Goal: Task Accomplishment & Management: Manage account settings

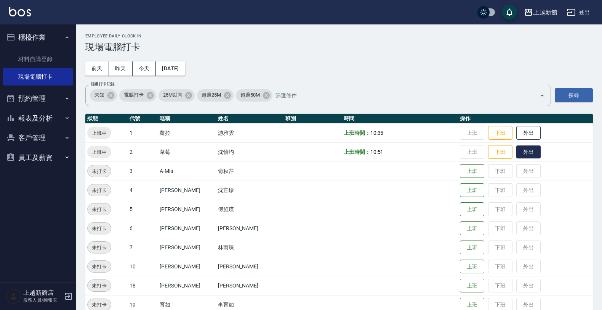
click at [522, 151] on button "外出" at bounding box center [529, 151] width 24 height 13
click at [28, 132] on button "客戶管理" at bounding box center [38, 138] width 70 height 20
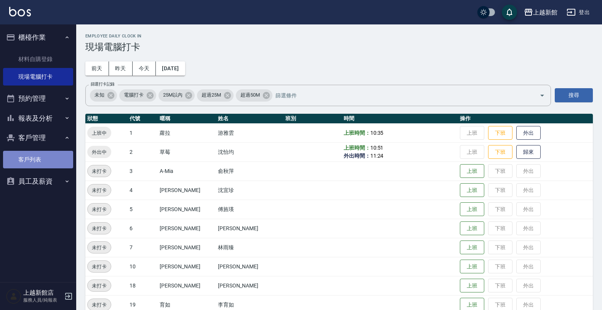
click at [18, 159] on link "客戶列表" at bounding box center [38, 160] width 70 height 18
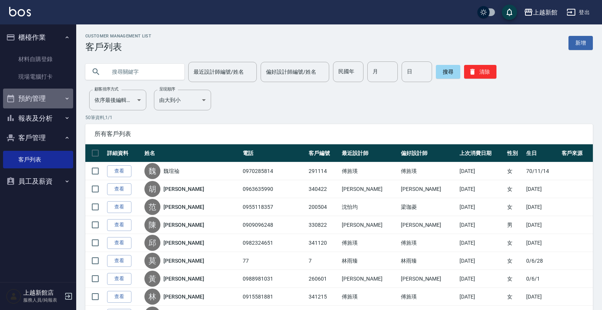
click at [60, 100] on button "預約管理" at bounding box center [38, 98] width 70 height 20
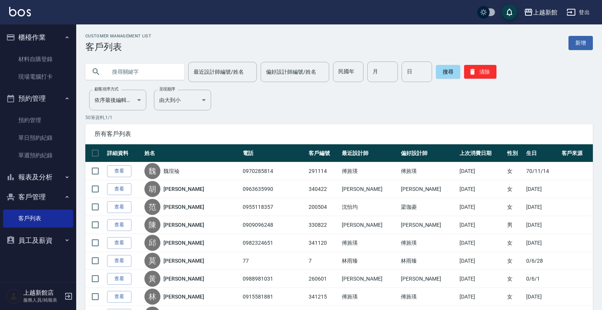
click at [60, 100] on button "預約管理" at bounding box center [38, 98] width 70 height 20
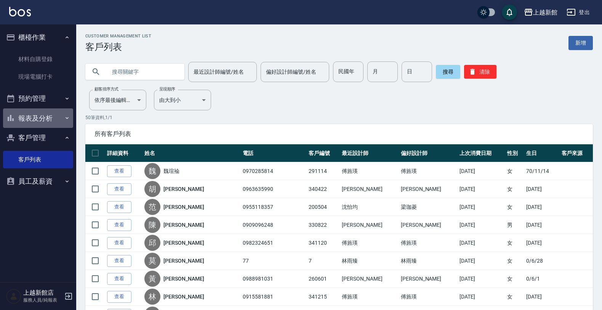
click at [59, 113] on button "報表及分析" at bounding box center [38, 118] width 70 height 20
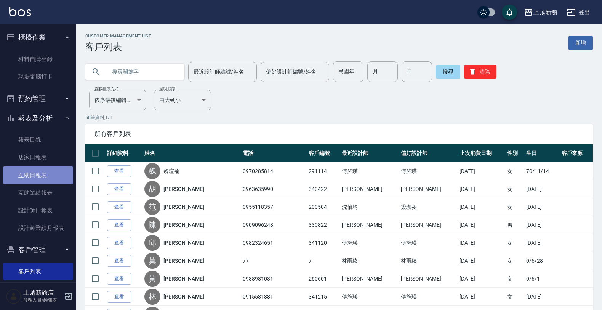
click at [40, 178] on link "互助日報表" at bounding box center [38, 175] width 70 height 18
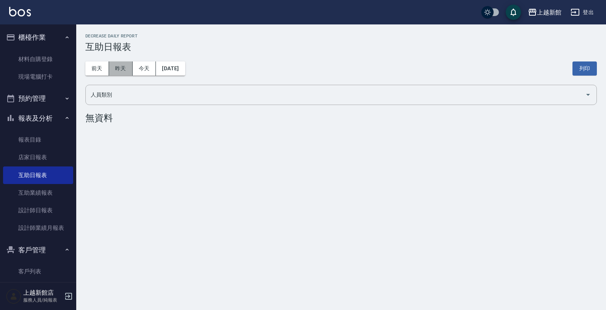
click at [121, 70] on button "昨天" at bounding box center [121, 68] width 24 height 14
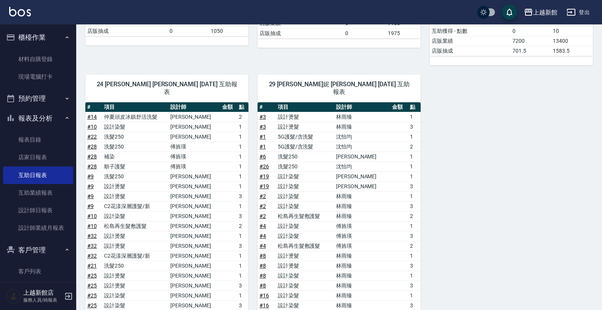
scroll to position [180, 0]
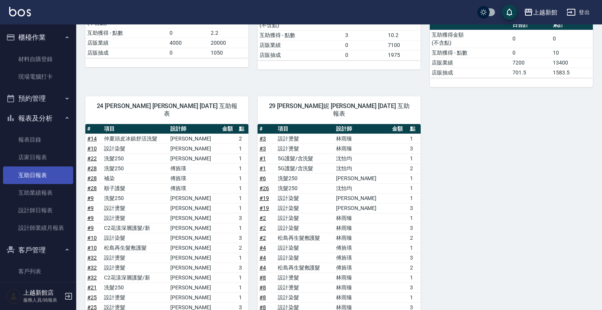
click at [58, 170] on link "互助日報表" at bounding box center [38, 175] width 70 height 18
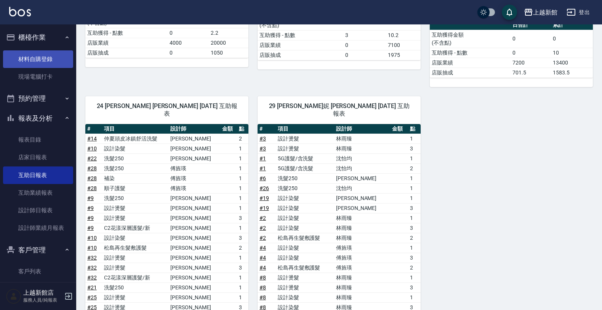
click at [36, 64] on link "材料自購登錄" at bounding box center [38, 59] width 70 height 18
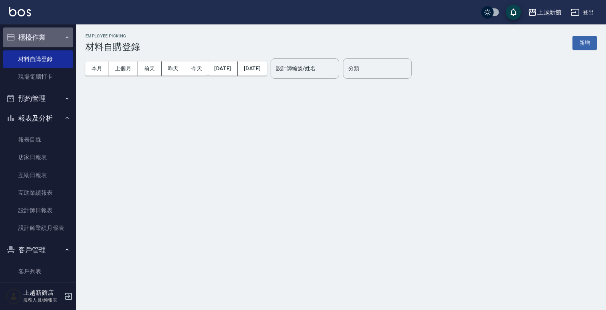
click at [51, 32] on button "櫃檯作業" at bounding box center [38, 37] width 70 height 20
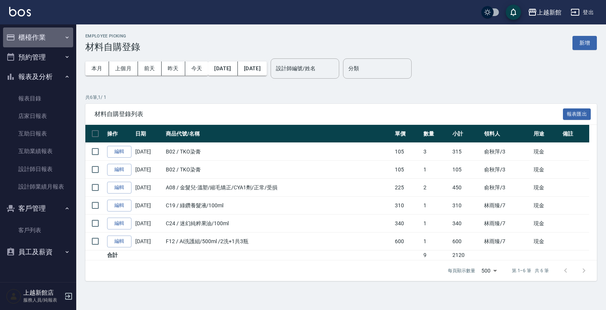
click at [47, 35] on button "櫃檯作業" at bounding box center [38, 37] width 70 height 20
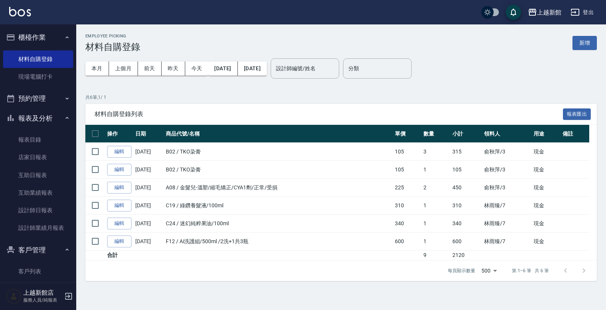
drag, startPoint x: 61, startPoint y: 72, endPoint x: 69, endPoint y: 86, distance: 15.7
click at [60, 72] on link "現場電腦打卡" at bounding box center [38, 77] width 70 height 18
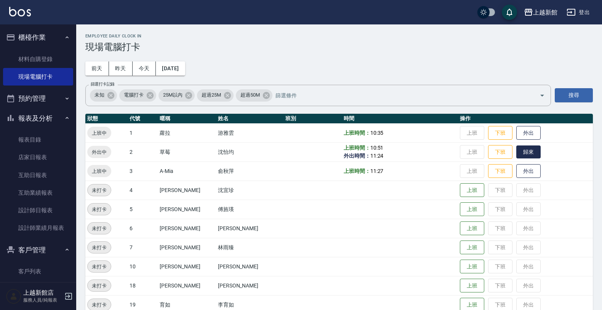
click at [521, 151] on button "歸來" at bounding box center [529, 151] width 24 height 13
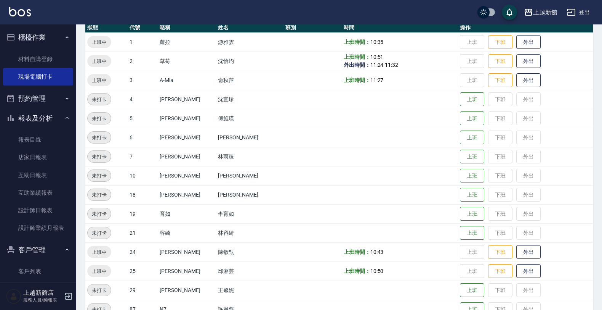
scroll to position [95, 0]
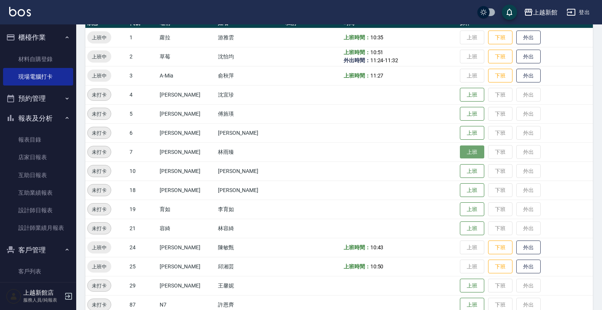
click at [463, 152] on button "上班" at bounding box center [472, 151] width 24 height 13
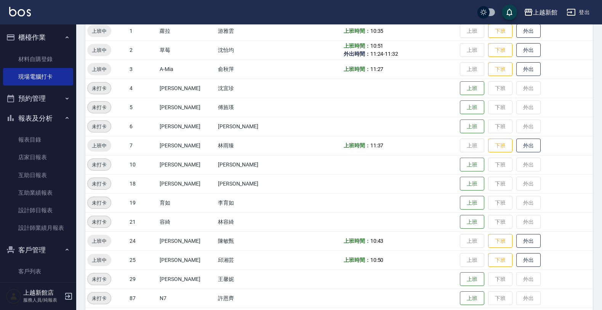
scroll to position [118, 0]
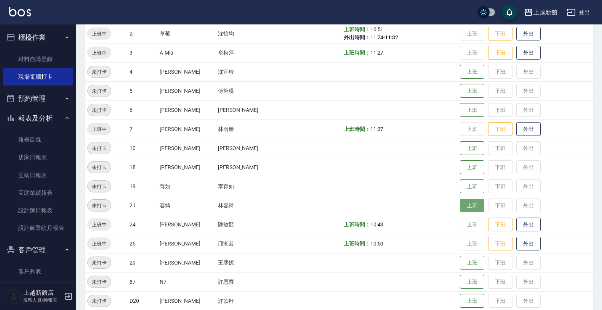
click at [460, 204] on button "上班" at bounding box center [472, 205] width 24 height 13
